Goal: Information Seeking & Learning: Understand process/instructions

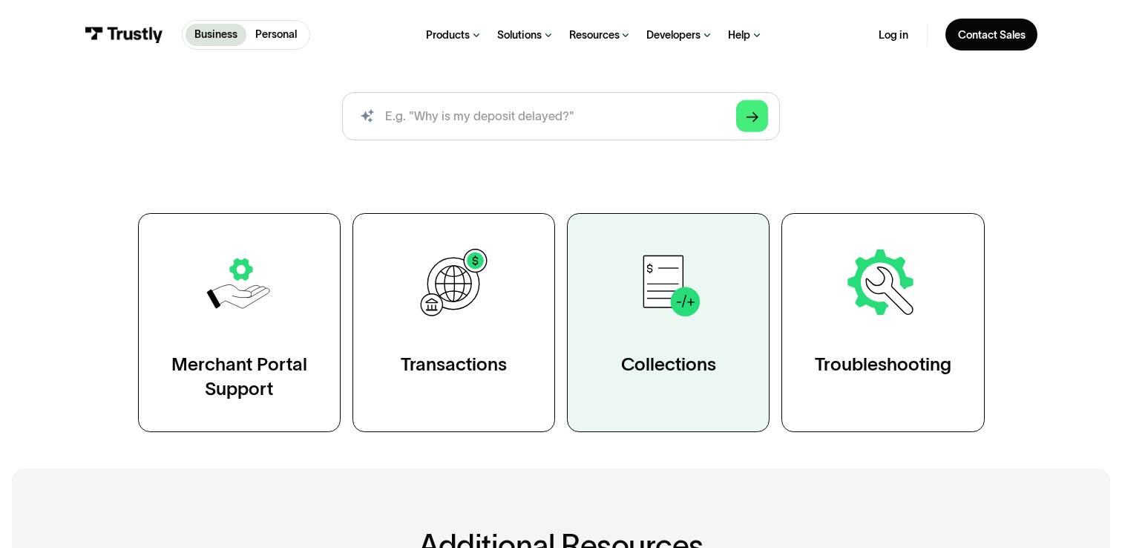
scroll to position [180, 0]
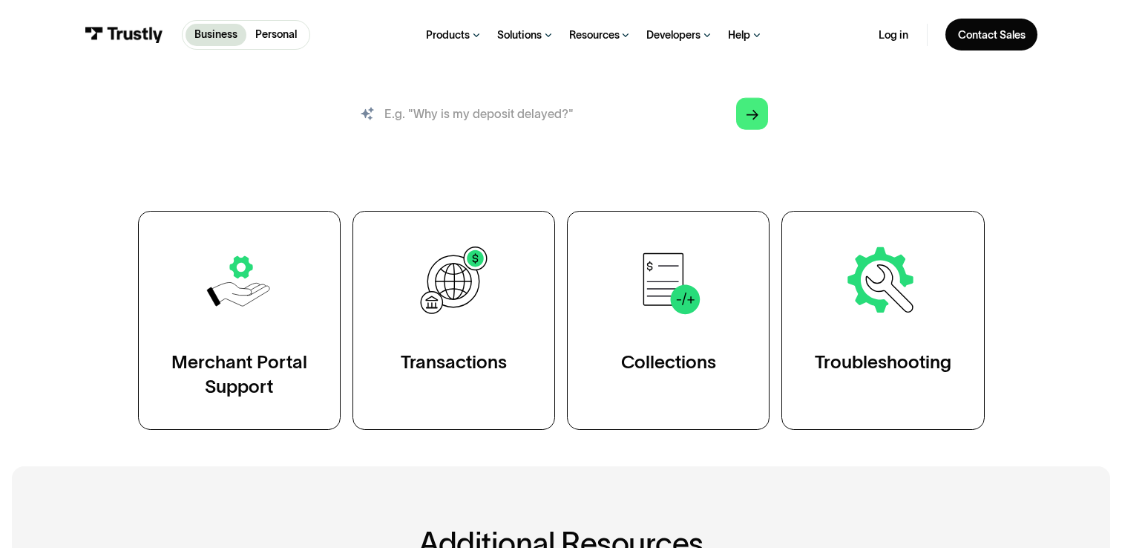
click at [526, 123] on input "search" at bounding box center [561, 114] width 439 height 48
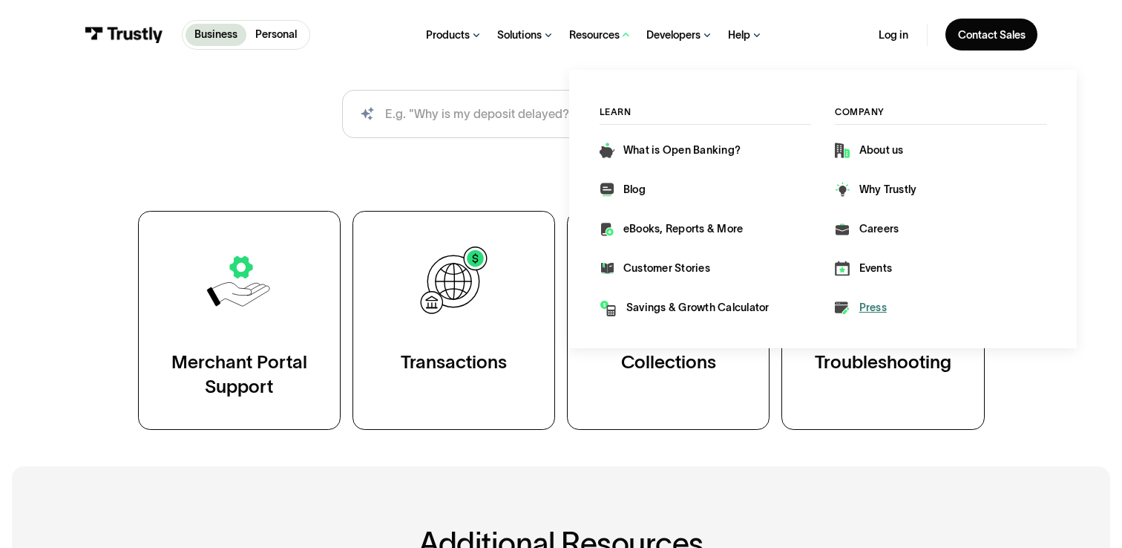
click at [860, 308] on div "Press" at bounding box center [873, 307] width 27 height 15
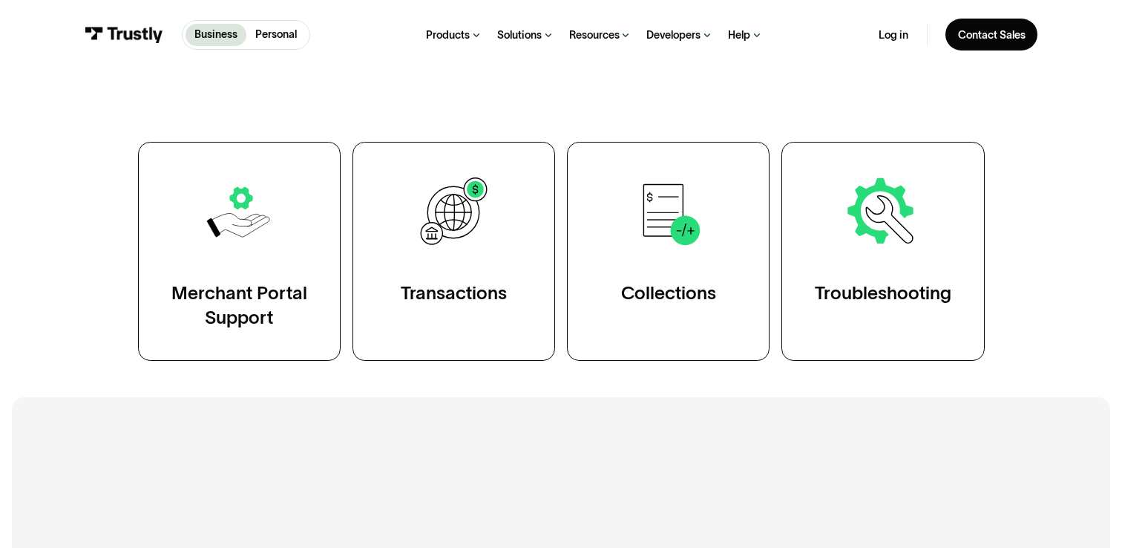
scroll to position [255, 0]
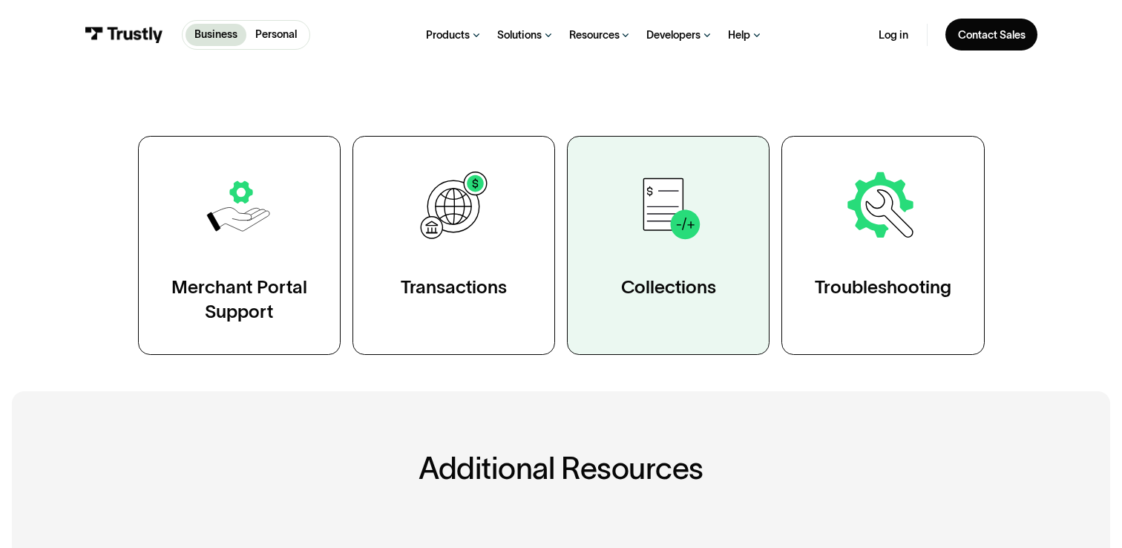
click at [675, 293] on div "Collections" at bounding box center [668, 287] width 95 height 24
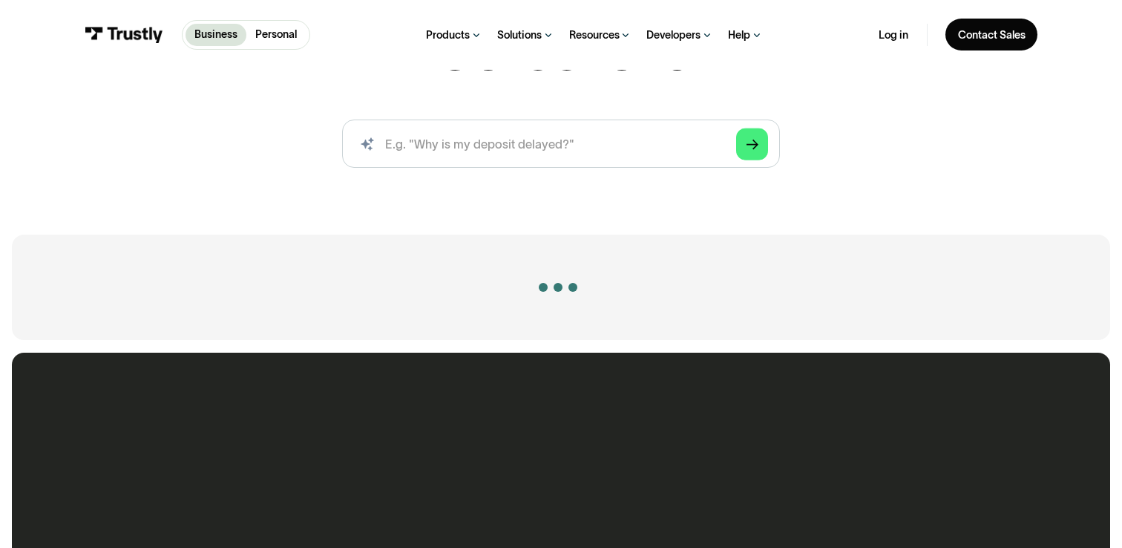
scroll to position [361, 0]
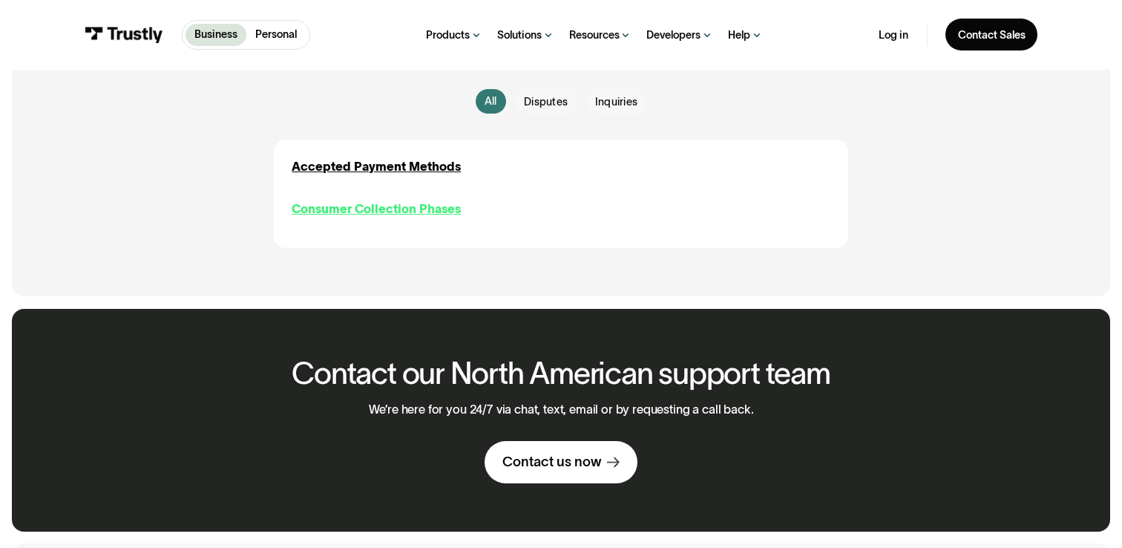
click at [418, 207] on div "Consumer Collection Phases" at bounding box center [376, 209] width 169 height 18
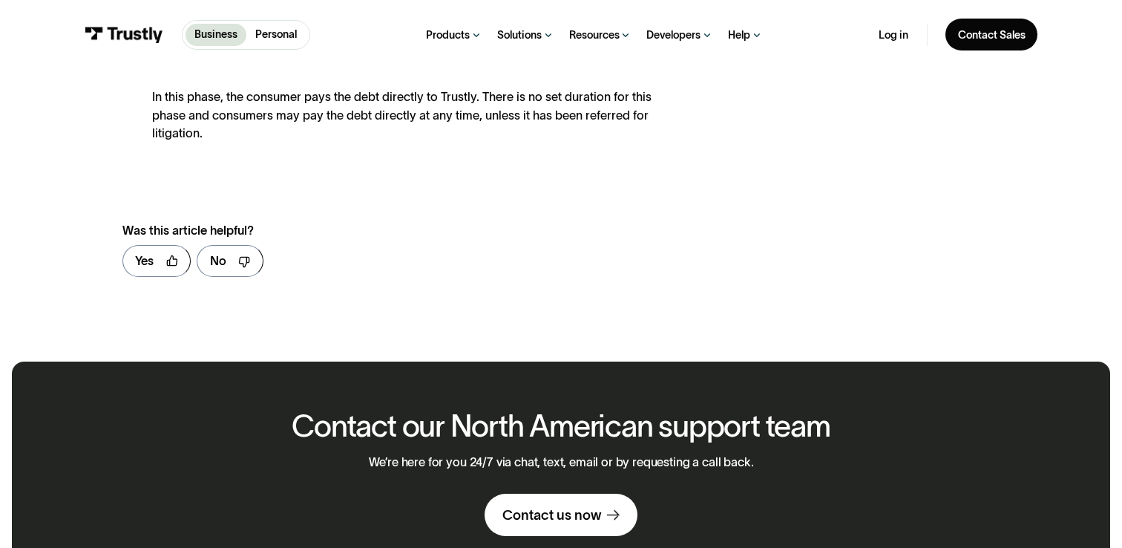
scroll to position [582, 0]
